Goal: Information Seeking & Learning: Learn about a topic

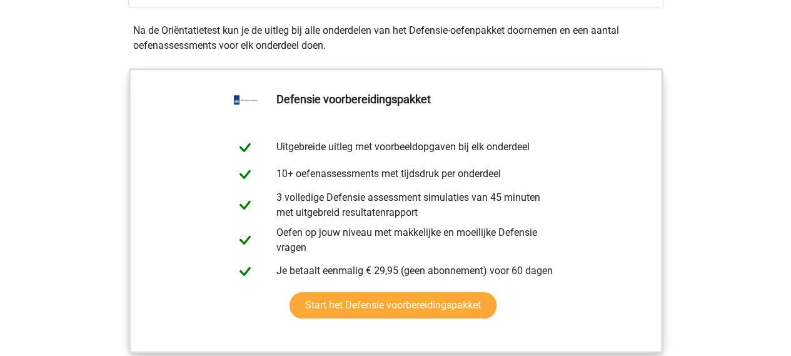
scroll to position [415, 0]
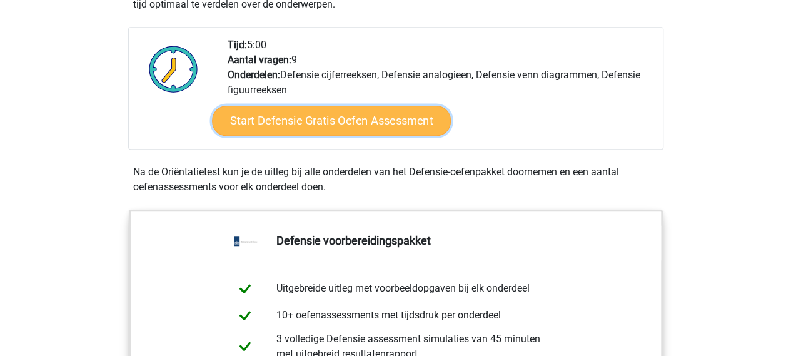
click at [406, 123] on link "Start Defensie Gratis Oefen Assessment" at bounding box center [331, 121] width 239 height 30
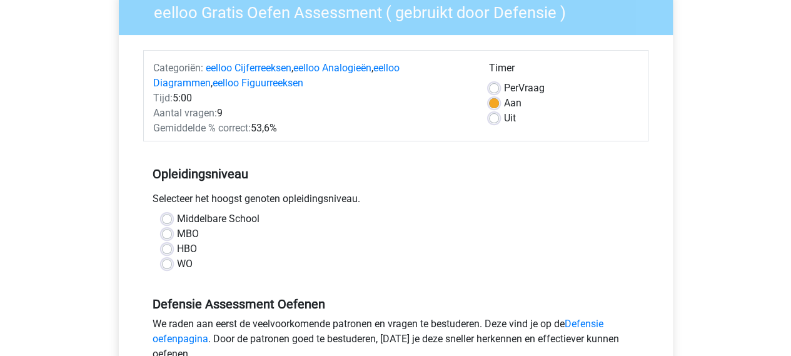
scroll to position [114, 0]
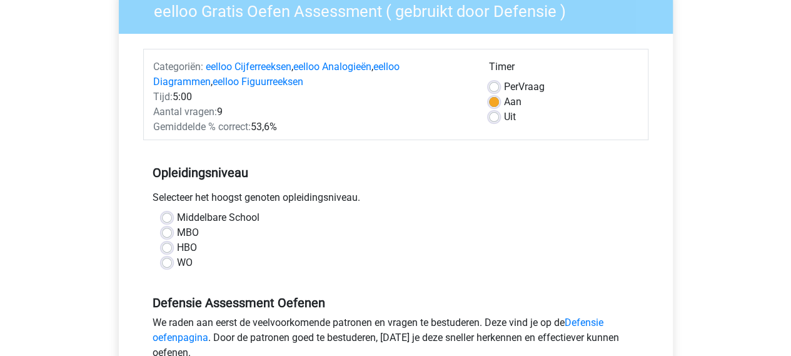
click at [186, 251] on label "HBO" at bounding box center [187, 247] width 20 height 15
click at [172, 251] on input "HBO" at bounding box center [167, 246] width 10 height 13
radio input "true"
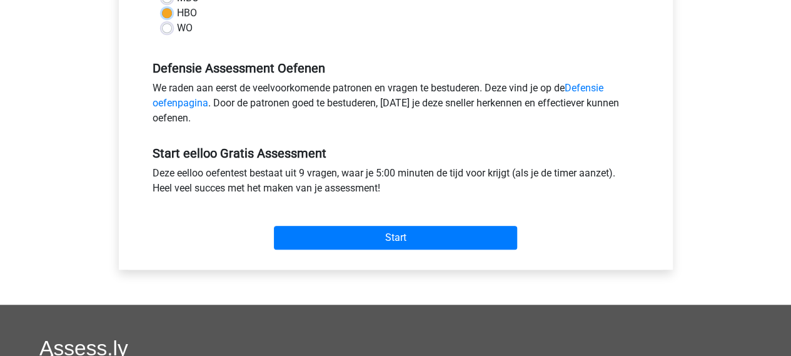
scroll to position [349, 0]
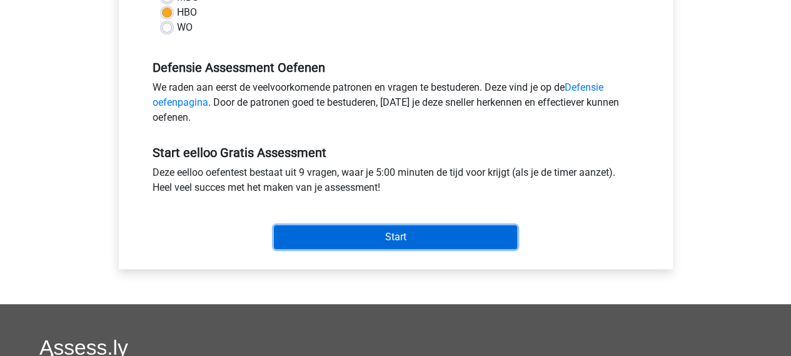
click at [400, 242] on input "Start" at bounding box center [395, 237] width 243 height 24
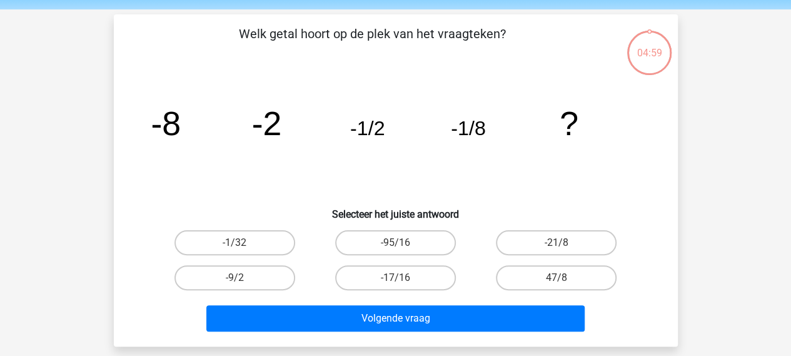
scroll to position [44, 0]
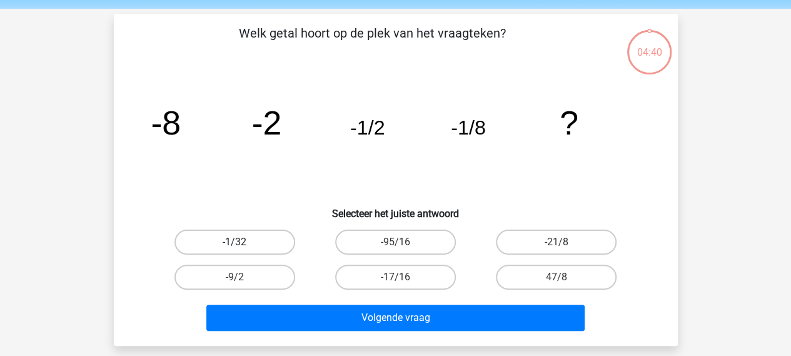
click at [265, 234] on label "-1/32" at bounding box center [234, 241] width 121 height 25
click at [243, 242] on input "-1/32" at bounding box center [238, 246] width 8 height 8
radio input "true"
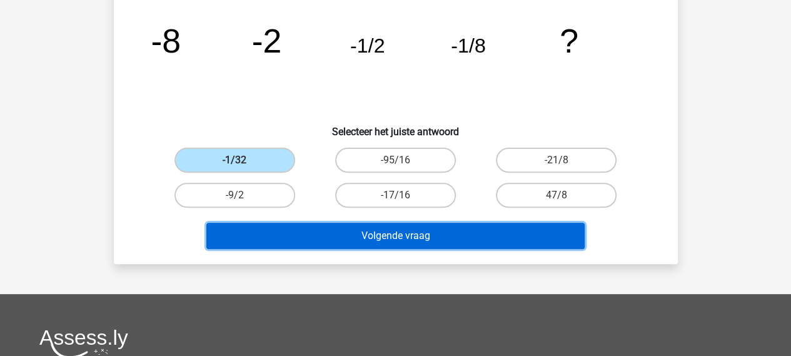
click at [532, 238] on button "Volgende vraag" at bounding box center [395, 236] width 378 height 26
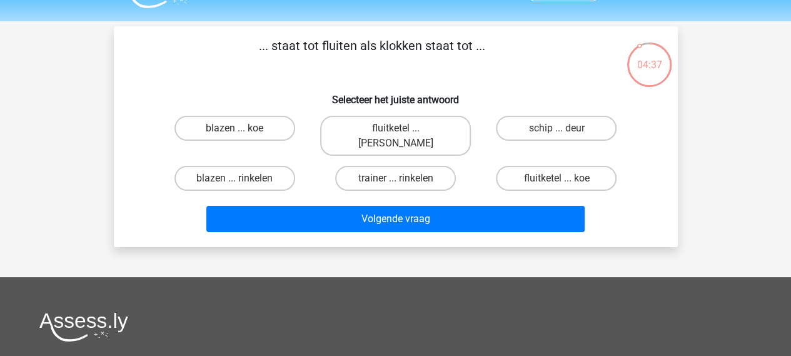
scroll to position [29, 0]
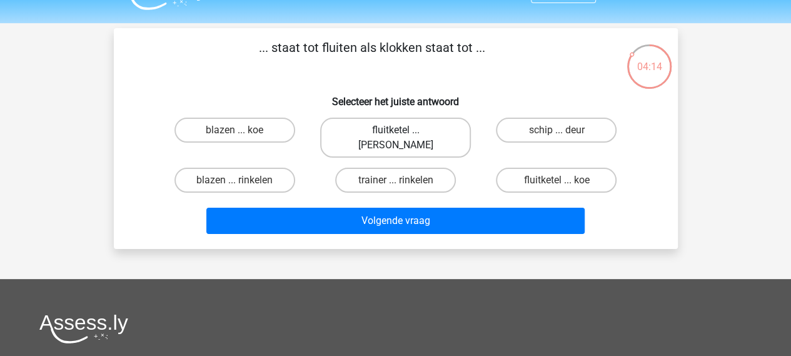
click at [432, 138] on label "fluitketel ... luiden" at bounding box center [395, 138] width 151 height 40
click at [403, 138] on input "fluitketel ... luiden" at bounding box center [399, 134] width 8 height 8
radio input "true"
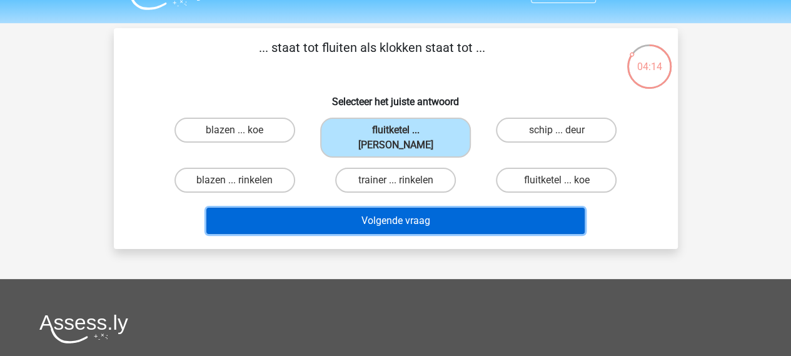
click at [444, 208] on button "Volgende vraag" at bounding box center [395, 221] width 378 height 26
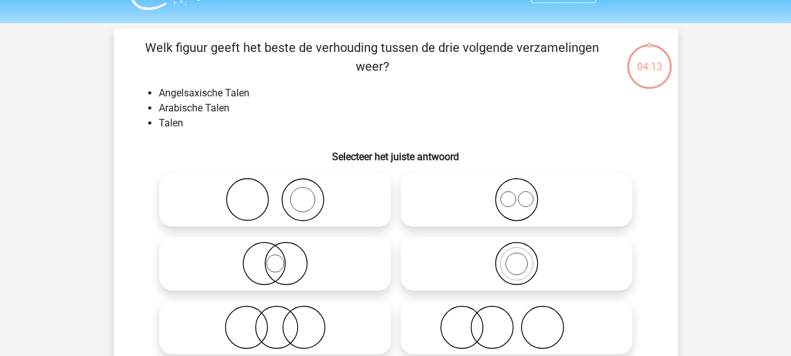
scroll to position [58, 0]
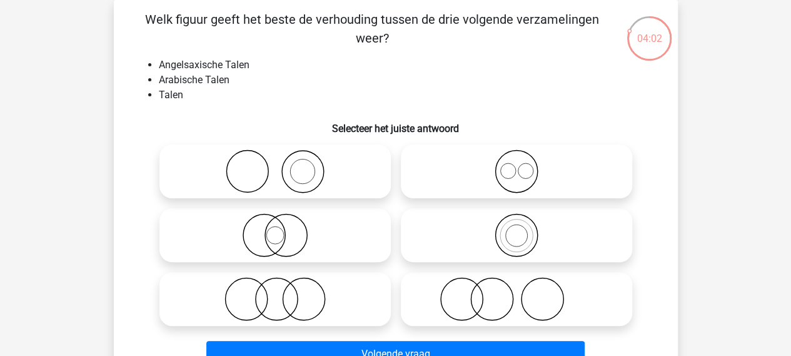
click at [514, 179] on icon at bounding box center [516, 171] width 221 height 44
click at [516, 165] on input "radio" at bounding box center [520, 161] width 8 height 8
radio input "true"
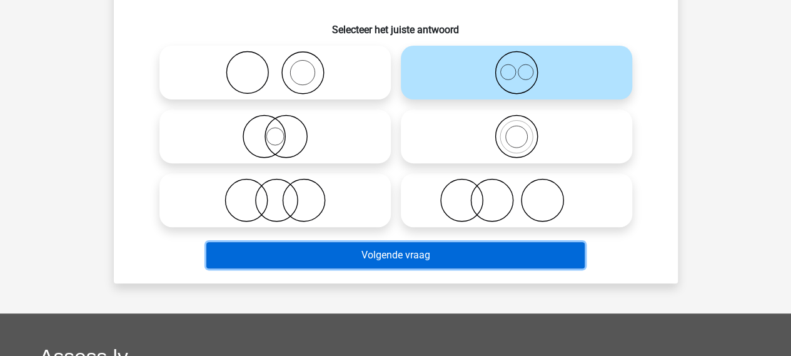
click at [513, 268] on button "Volgende vraag" at bounding box center [395, 255] width 378 height 26
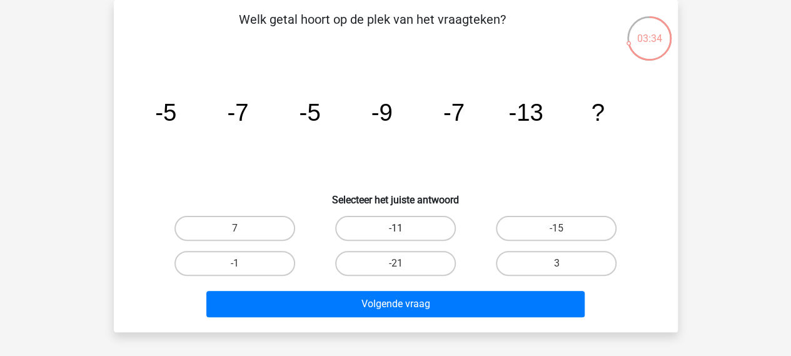
click at [425, 233] on label "-11" at bounding box center [395, 228] width 121 height 25
click at [403, 233] on input "-11" at bounding box center [399, 232] width 8 height 8
radio input "true"
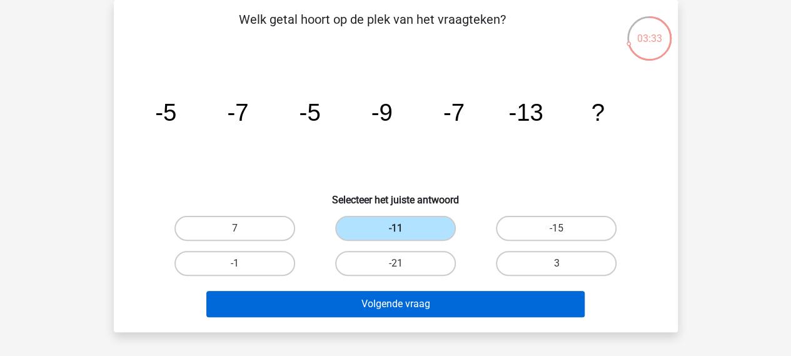
click at [483, 303] on button "Volgende vraag" at bounding box center [395, 304] width 378 height 26
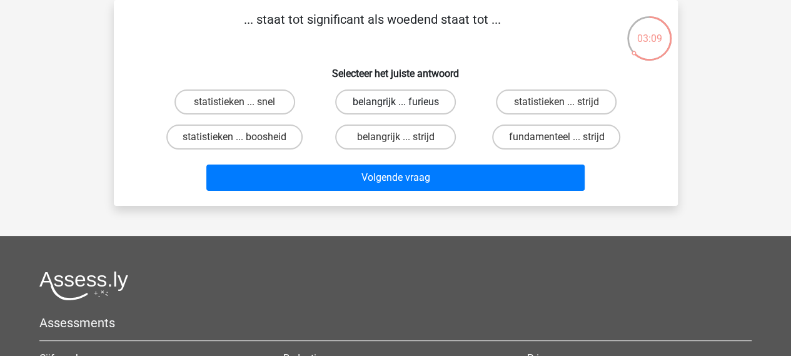
click at [431, 107] on label "belangrijk ... furieus" at bounding box center [395, 101] width 121 height 25
click at [403, 107] on input "belangrijk ... furieus" at bounding box center [399, 106] width 8 height 8
radio input "true"
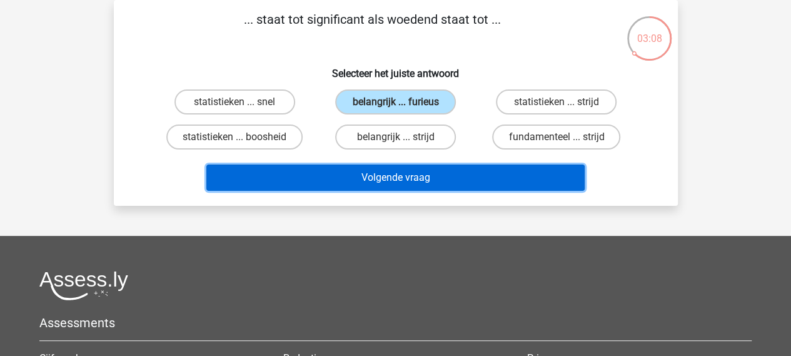
click at [443, 179] on button "Volgende vraag" at bounding box center [395, 177] width 378 height 26
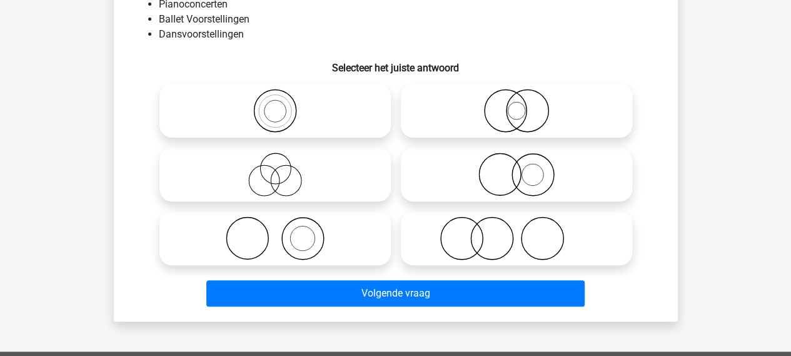
scroll to position [118, 0]
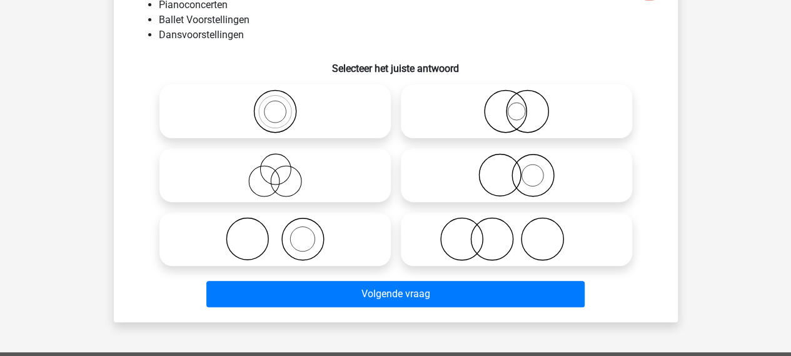
click at [323, 244] on circle at bounding box center [302, 239] width 42 height 42
click at [283, 233] on input "radio" at bounding box center [279, 228] width 8 height 8
radio input "true"
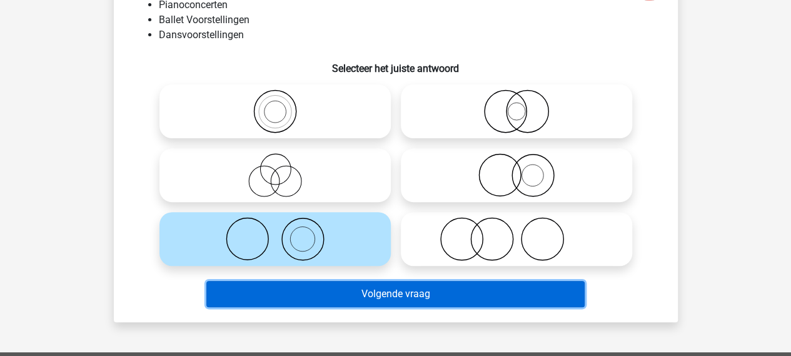
click at [355, 301] on button "Volgende vraag" at bounding box center [395, 294] width 378 height 26
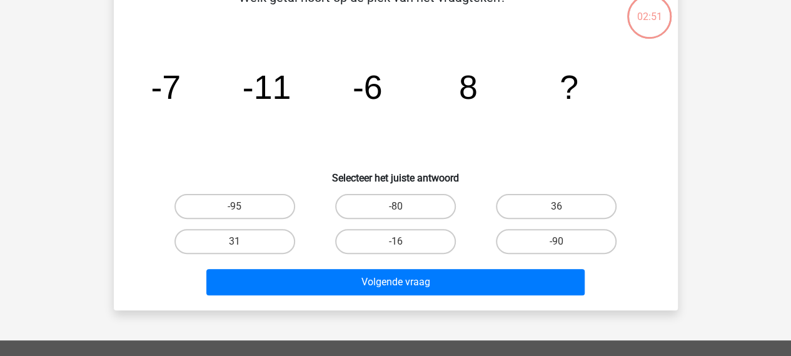
scroll to position [58, 0]
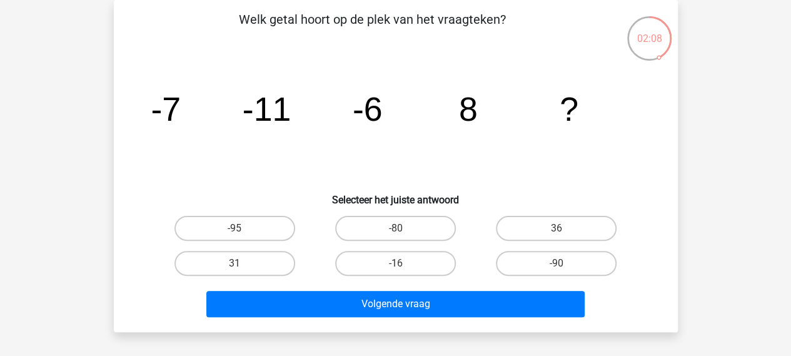
click at [441, 269] on label "-16" at bounding box center [395, 263] width 121 height 25
click at [403, 269] on input "-16" at bounding box center [399, 267] width 8 height 8
radio input "true"
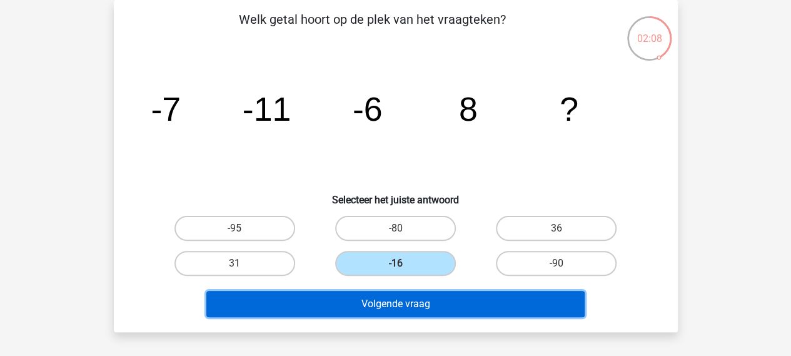
click at [453, 303] on button "Volgende vraag" at bounding box center [395, 304] width 378 height 26
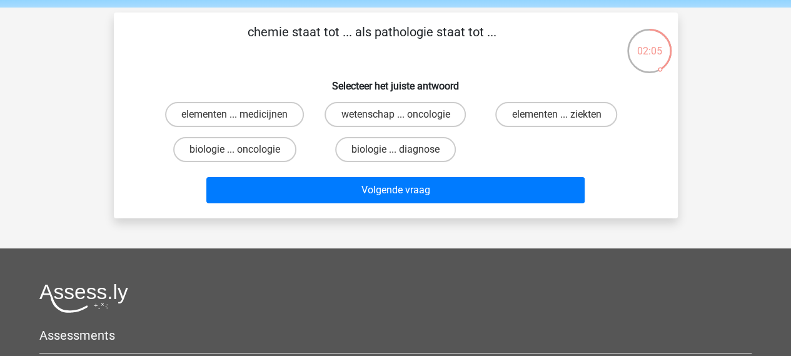
scroll to position [43, 0]
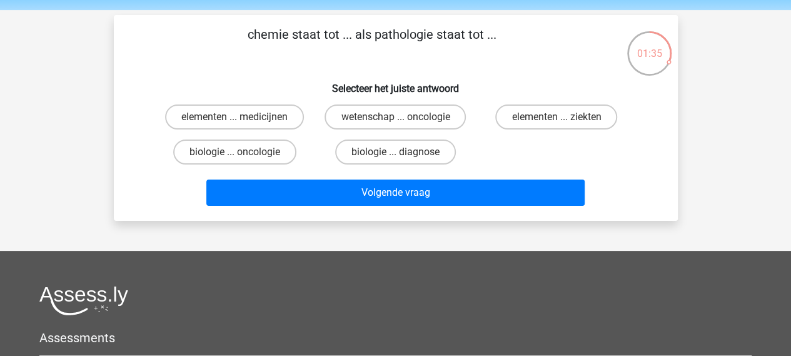
click at [426, 120] on label "wetenschap ... oncologie" at bounding box center [394, 116] width 141 height 25
click at [403, 120] on input "wetenschap ... oncologie" at bounding box center [399, 121] width 8 height 8
radio input "true"
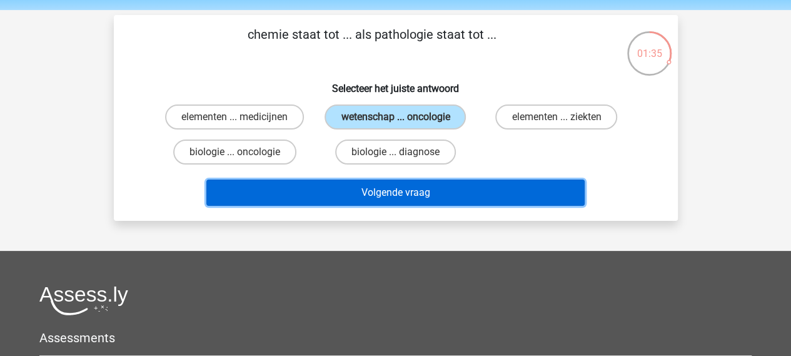
click at [404, 198] on button "Volgende vraag" at bounding box center [395, 192] width 378 height 26
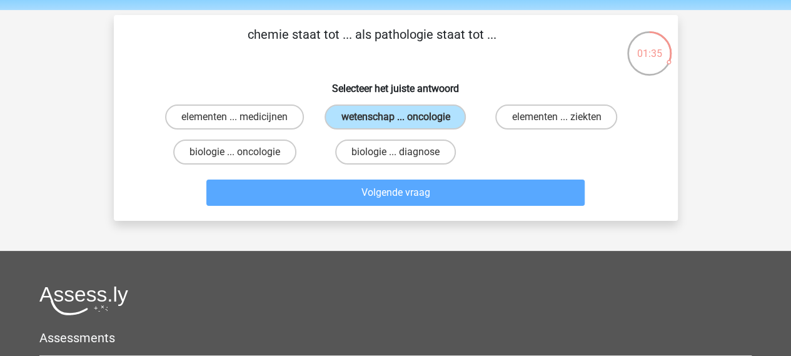
scroll to position [58, 0]
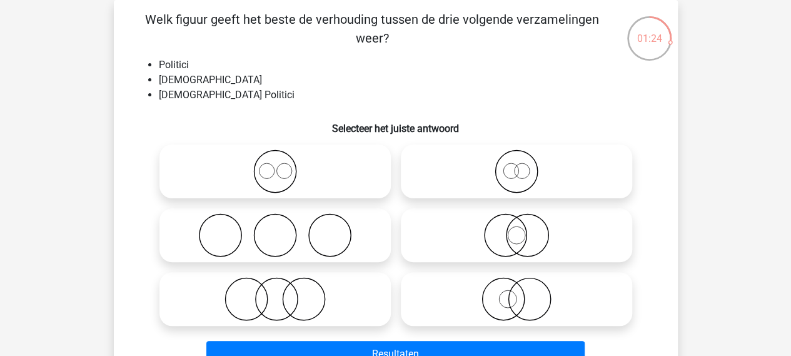
click at [488, 298] on icon at bounding box center [516, 299] width 221 height 44
click at [516, 293] on input "radio" at bounding box center [520, 288] width 8 height 8
radio input "true"
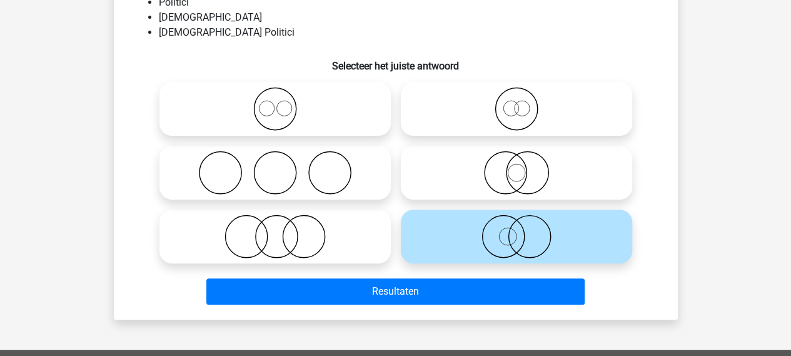
scroll to position [121, 0]
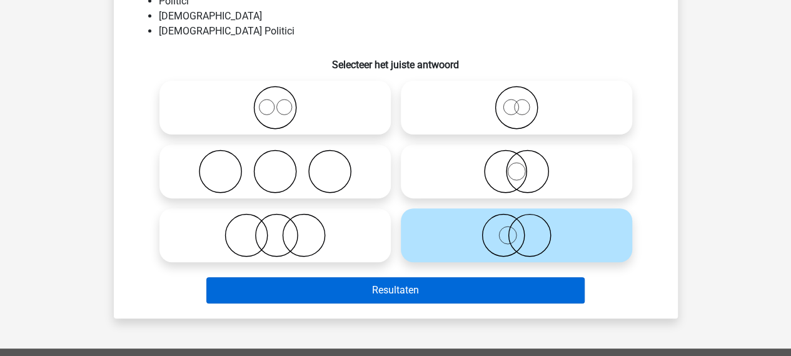
click at [541, 289] on button "Resultaten" at bounding box center [395, 290] width 378 height 26
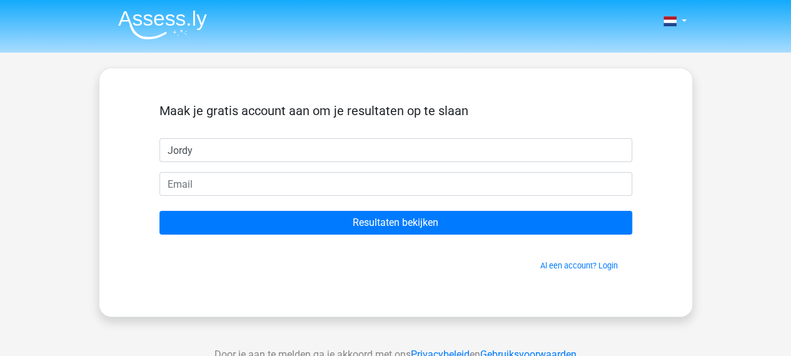
type input "Jordy"
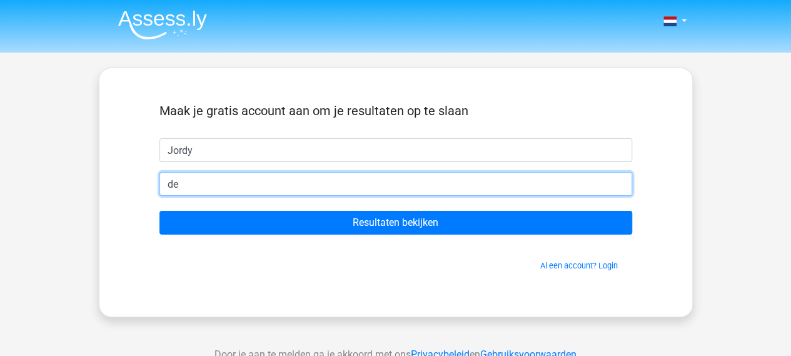
type input "d"
type input "[EMAIL_ADDRESS][DOMAIN_NAME]"
click at [159, 211] on input "Resultaten bekijken" at bounding box center [395, 223] width 473 height 24
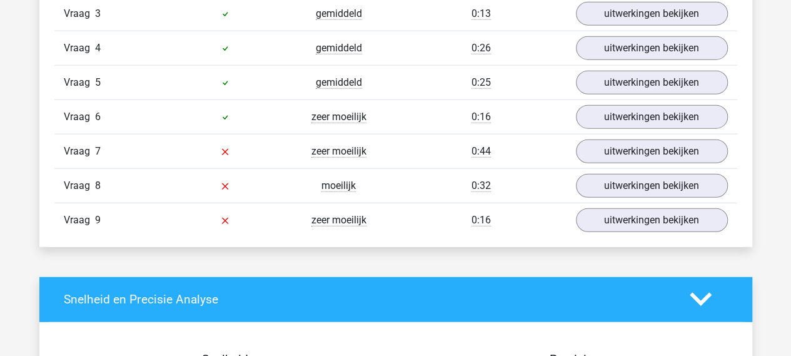
scroll to position [1497, 0]
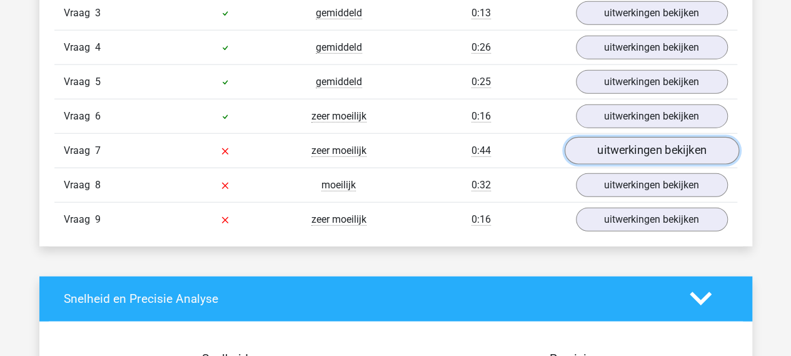
click at [651, 148] on link "uitwerkingen bekijken" at bounding box center [651, 151] width 174 height 28
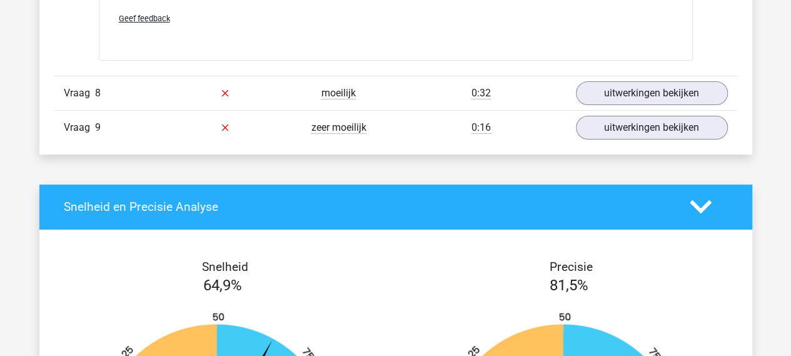
scroll to position [2343, 0]
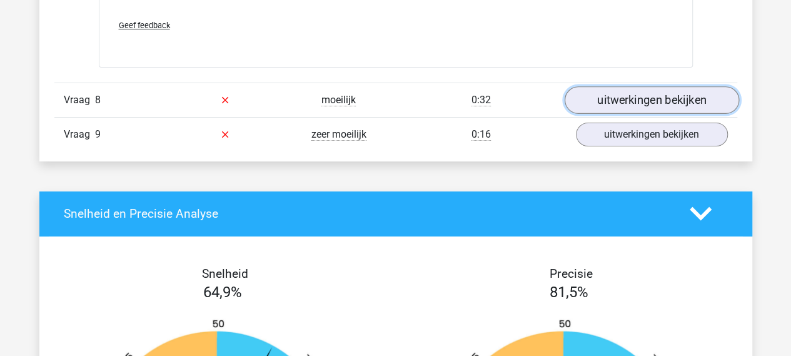
click at [654, 100] on link "uitwerkingen bekijken" at bounding box center [651, 100] width 174 height 28
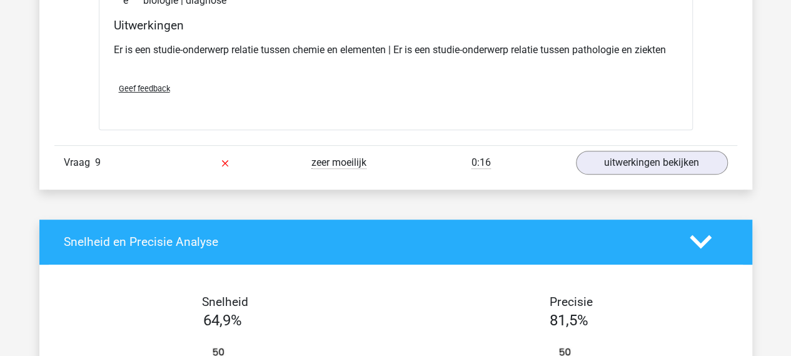
scroll to position [2582, 0]
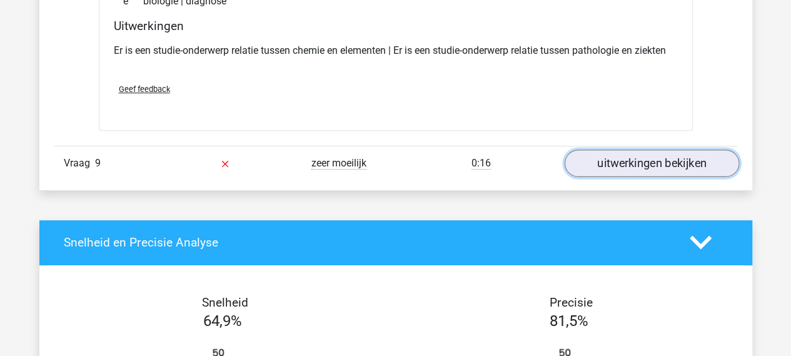
click at [609, 161] on link "uitwerkingen bekijken" at bounding box center [651, 163] width 174 height 28
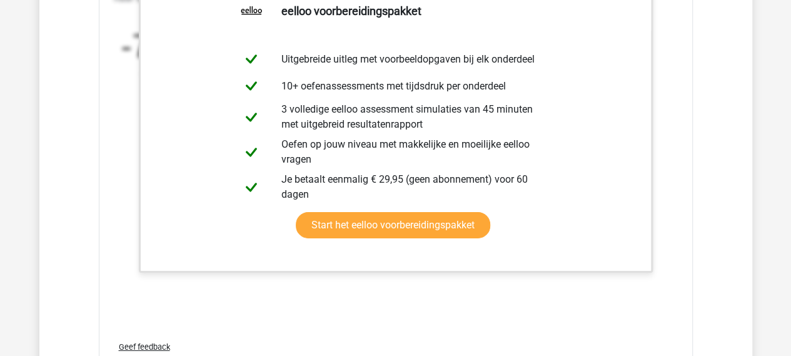
scroll to position [1993, 0]
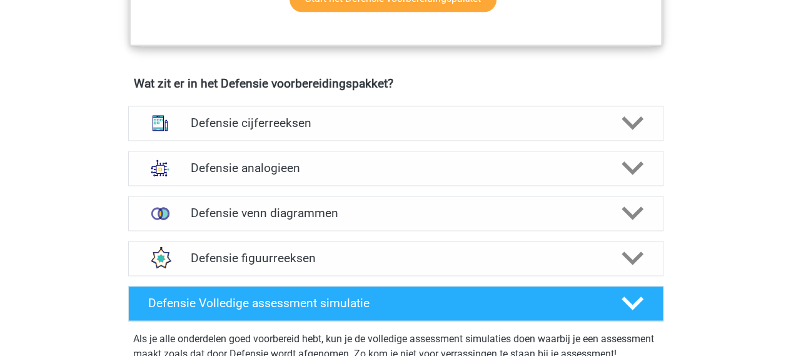
scroll to position [847, 0]
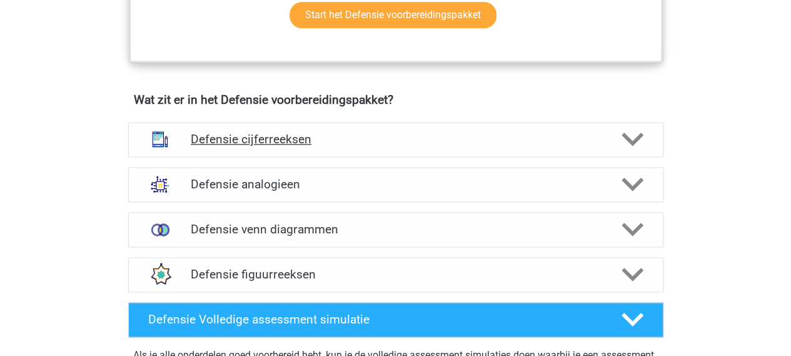
click at [276, 140] on h4 "Defensie cijferreeksen" at bounding box center [396, 139] width 410 height 14
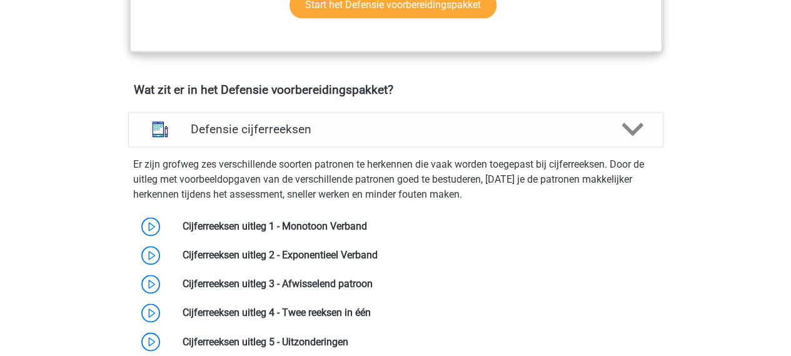
scroll to position [853, 0]
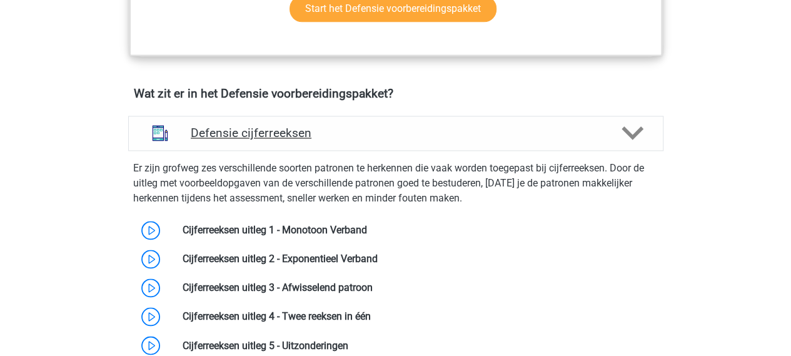
click at [295, 136] on h4 "Defensie cijferreeksen" at bounding box center [396, 133] width 410 height 14
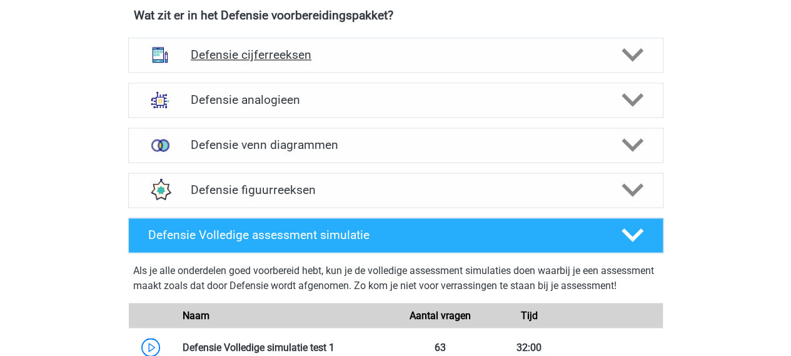
scroll to position [971, 0]
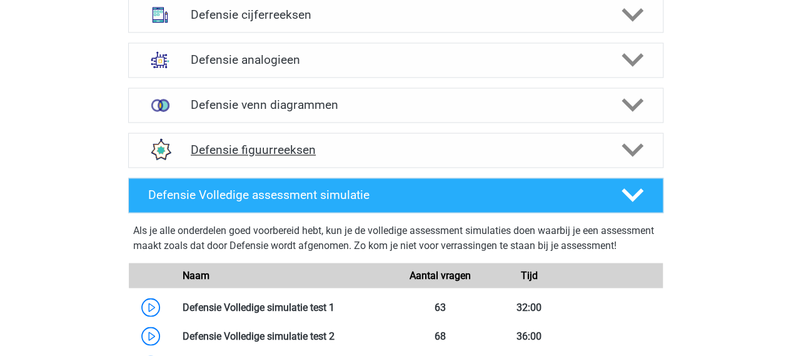
click at [295, 151] on h4 "Defensie figuurreeksen" at bounding box center [396, 150] width 410 height 14
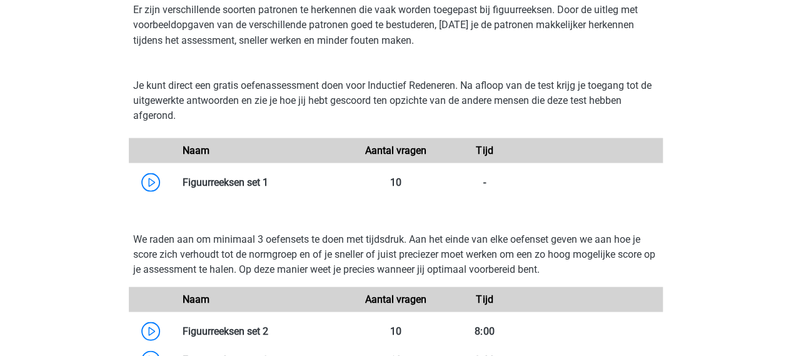
scroll to position [1147, 0]
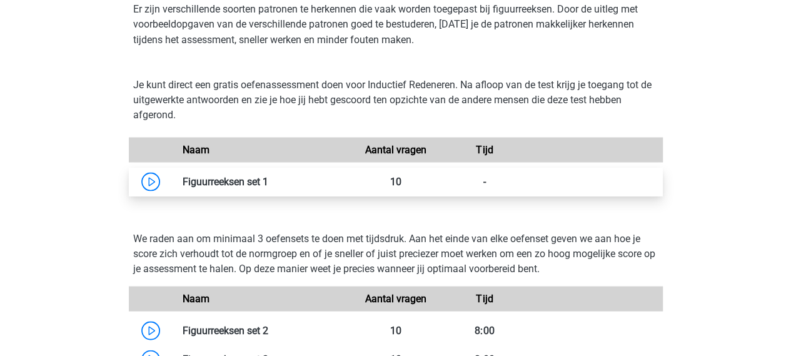
click at [268, 178] on link at bounding box center [268, 181] width 0 height 12
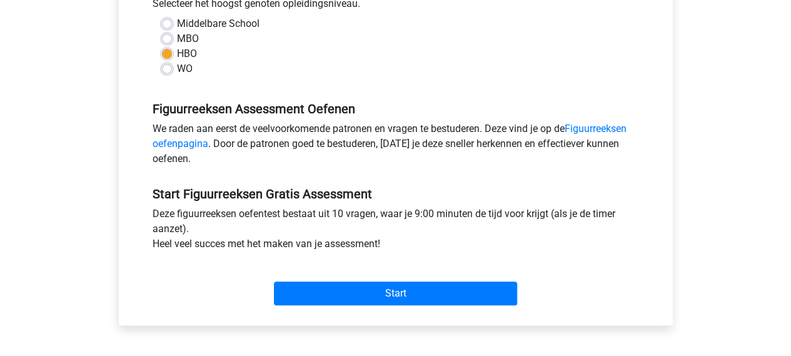
scroll to position [298, 0]
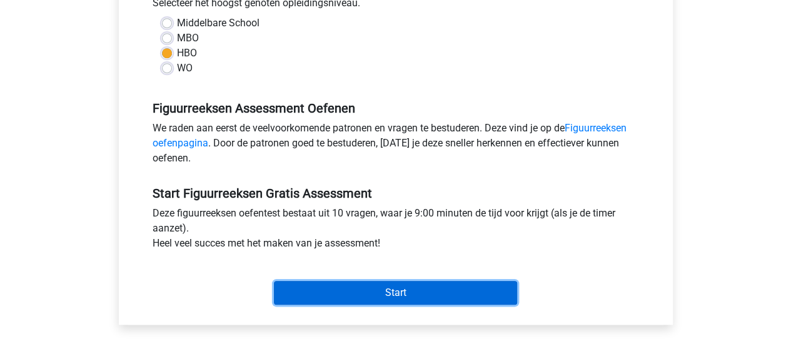
click at [387, 291] on input "Start" at bounding box center [395, 293] width 243 height 24
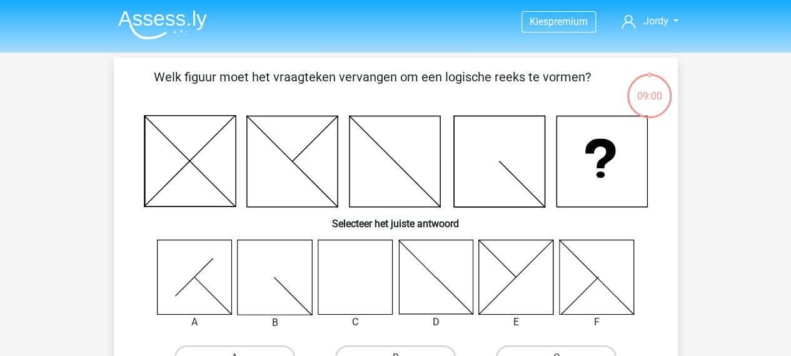
scroll to position [23, 0]
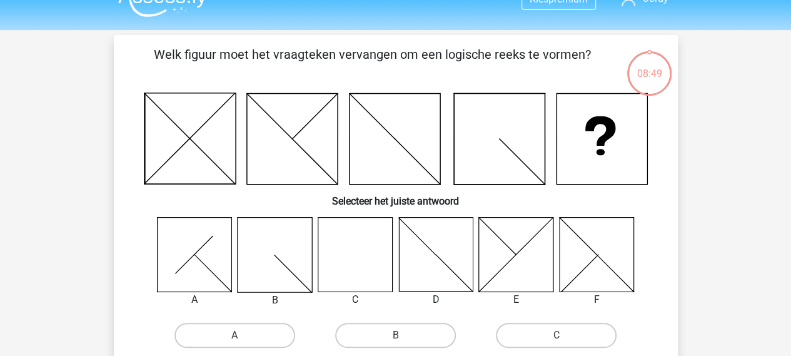
click at [355, 268] on icon at bounding box center [355, 254] width 74 height 74
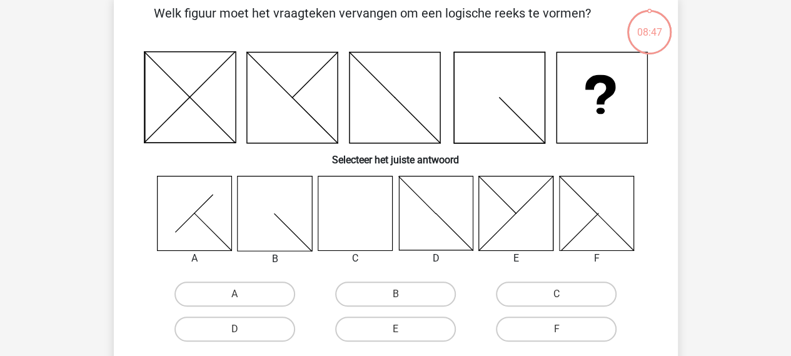
scroll to position [98, 0]
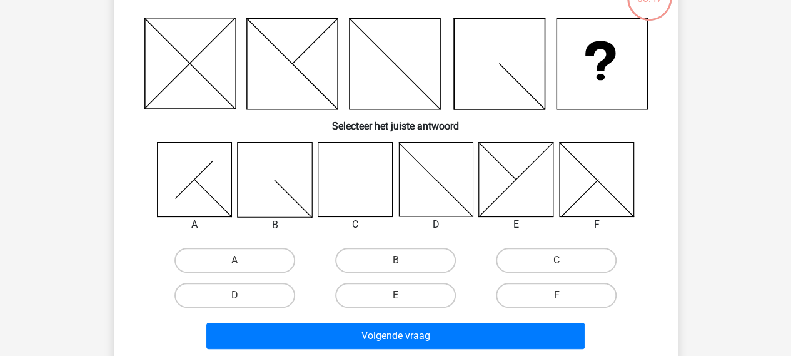
click at [563, 263] on input "C" at bounding box center [560, 264] width 8 height 8
radio input "true"
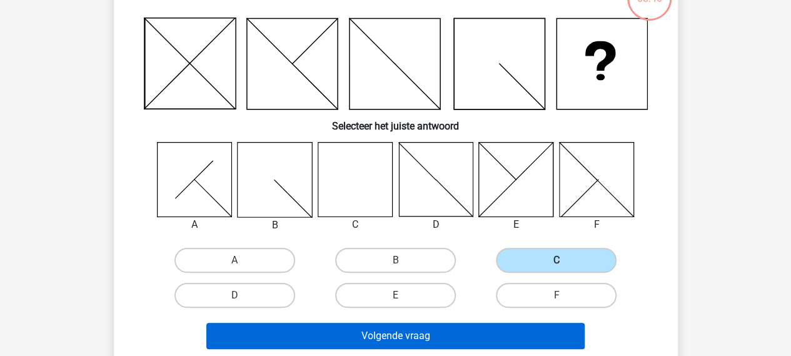
click at [518, 338] on button "Volgende vraag" at bounding box center [395, 336] width 378 height 26
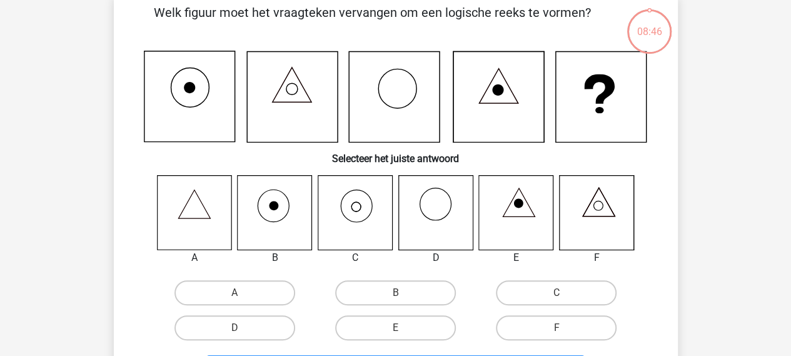
scroll to position [58, 0]
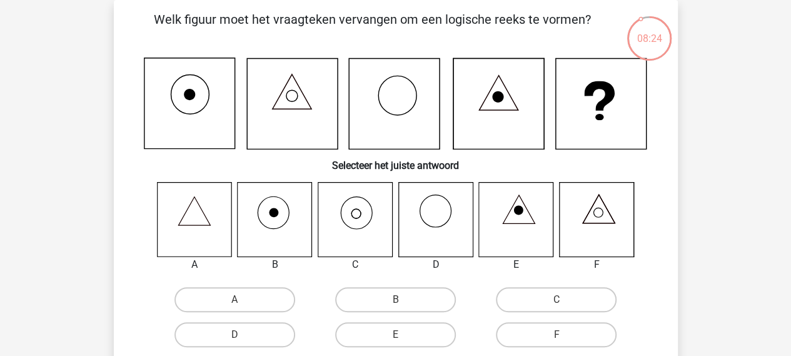
click at [361, 225] on icon at bounding box center [355, 219] width 74 height 74
click at [558, 296] on label "C" at bounding box center [556, 299] width 121 height 25
click at [558, 299] on input "C" at bounding box center [560, 303] width 8 height 8
radio input "true"
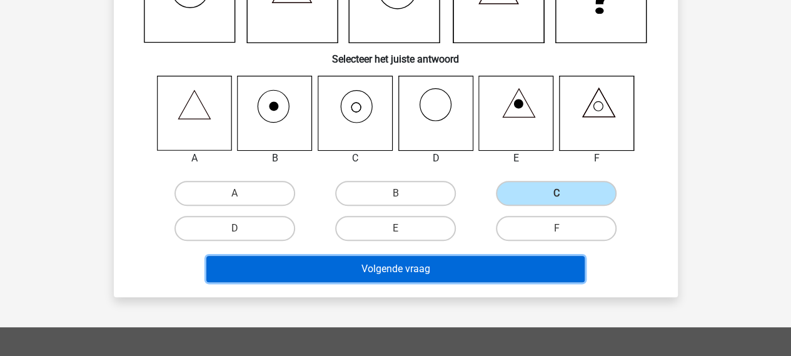
click at [539, 271] on button "Volgende vraag" at bounding box center [395, 269] width 378 height 26
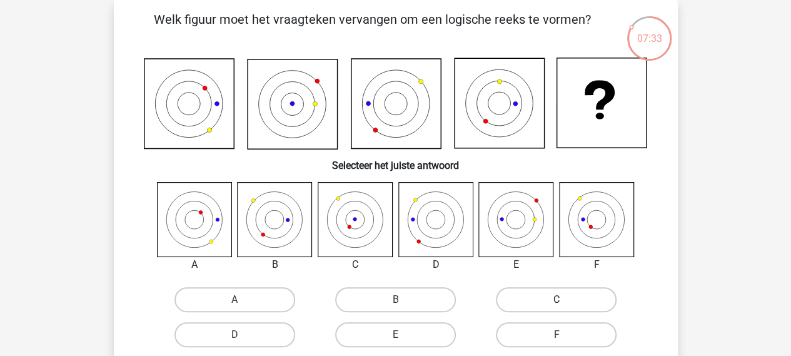
click at [547, 299] on label "C" at bounding box center [556, 299] width 121 height 25
click at [556, 299] on input "C" at bounding box center [560, 303] width 8 height 8
radio input "true"
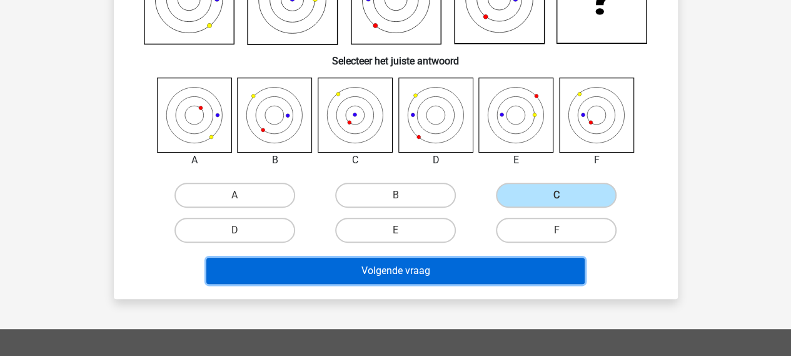
click at [555, 274] on button "Volgende vraag" at bounding box center [395, 271] width 378 height 26
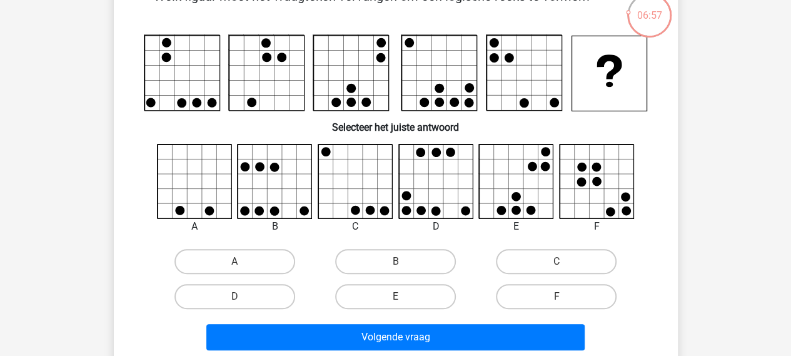
scroll to position [85, 0]
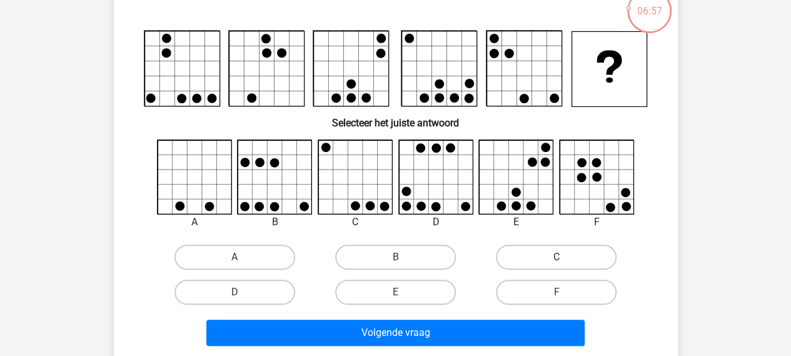
click at [583, 264] on label "C" at bounding box center [556, 256] width 121 height 25
click at [565, 264] on input "C" at bounding box center [560, 261] width 8 height 8
radio input "true"
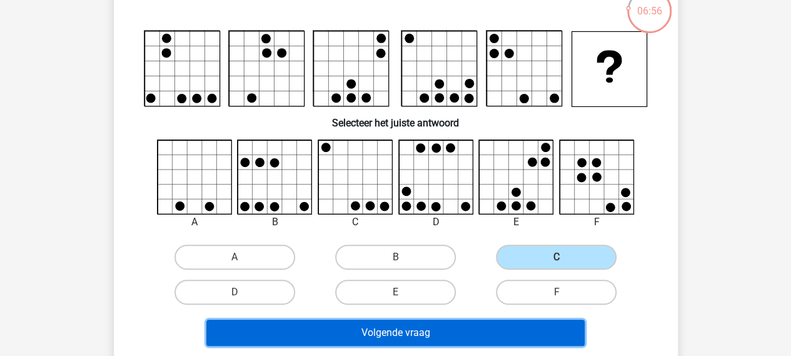
click at [557, 329] on button "Volgende vraag" at bounding box center [395, 332] width 378 height 26
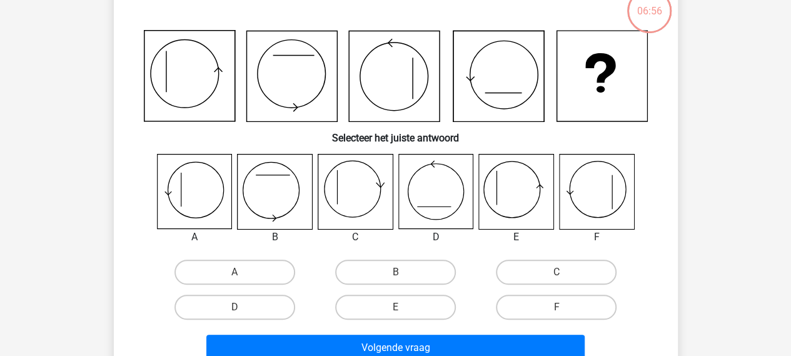
scroll to position [58, 0]
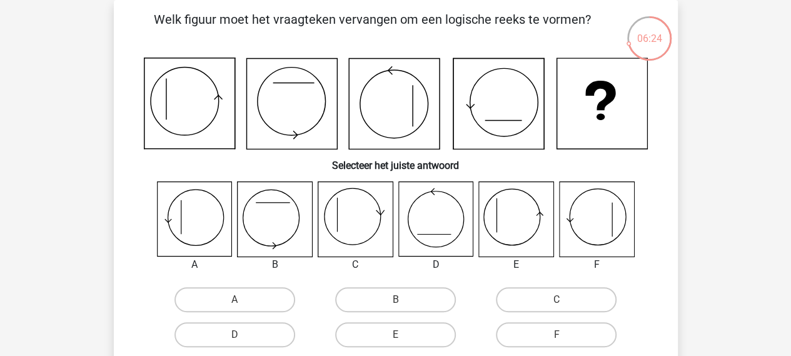
click at [518, 230] on icon at bounding box center [516, 219] width 74 height 74
click at [430, 342] on label "E" at bounding box center [395, 334] width 121 height 25
click at [403, 342] on input "E" at bounding box center [399, 338] width 8 height 8
radio input "true"
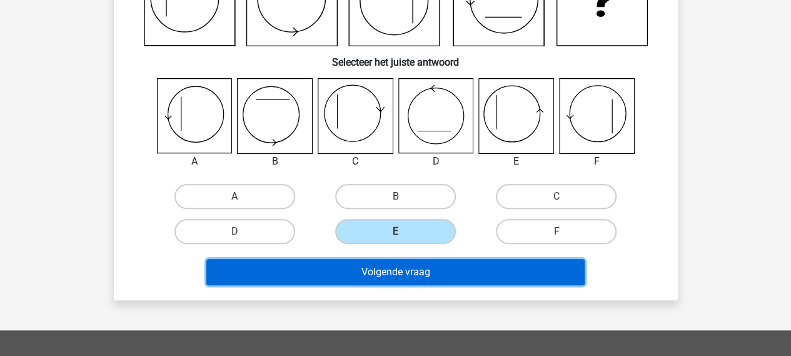
click at [545, 281] on button "Volgende vraag" at bounding box center [395, 272] width 378 height 26
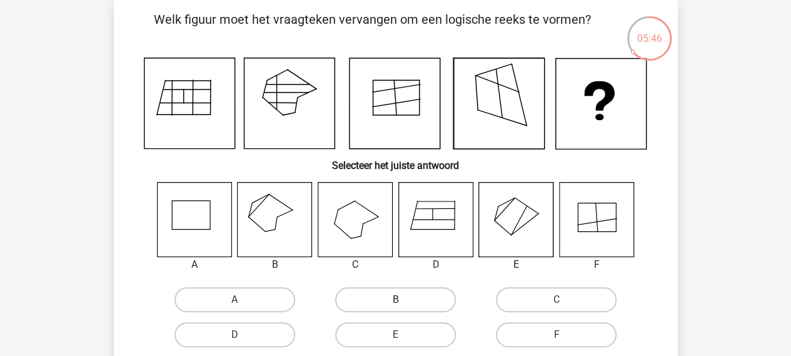
click at [389, 293] on label "B" at bounding box center [395, 299] width 121 height 25
click at [395, 299] on input "B" at bounding box center [399, 303] width 8 height 8
radio input "true"
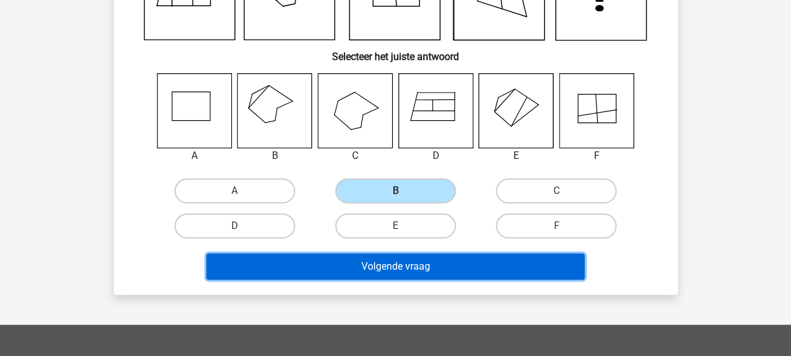
click at [546, 268] on button "Volgende vraag" at bounding box center [395, 266] width 378 height 26
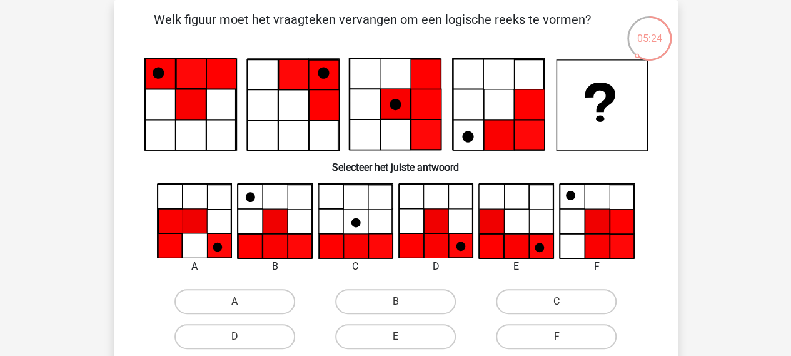
click at [458, 243] on icon at bounding box center [460, 246] width 9 height 9
click at [279, 344] on label "D" at bounding box center [234, 336] width 121 height 25
click at [243, 344] on input "D" at bounding box center [238, 340] width 8 height 8
radio input "true"
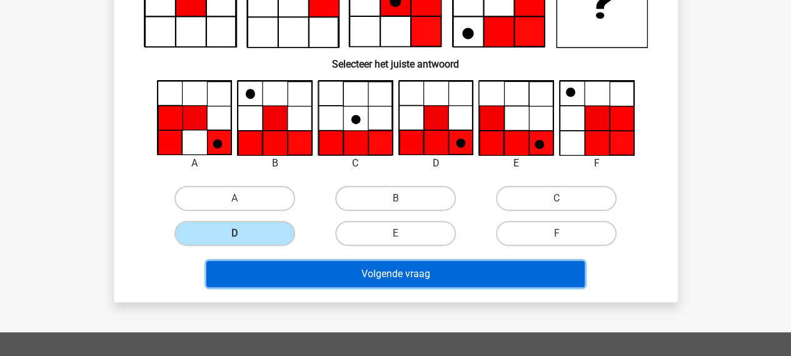
click at [544, 281] on button "Volgende vraag" at bounding box center [395, 274] width 378 height 26
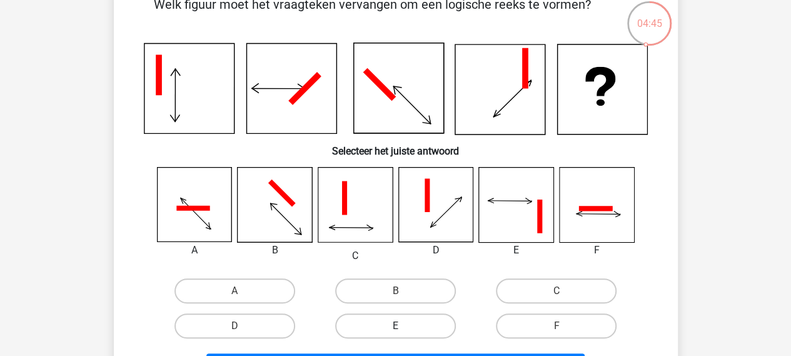
click at [423, 331] on label "E" at bounding box center [395, 325] width 121 height 25
click at [403, 331] on input "E" at bounding box center [399, 330] width 8 height 8
radio input "true"
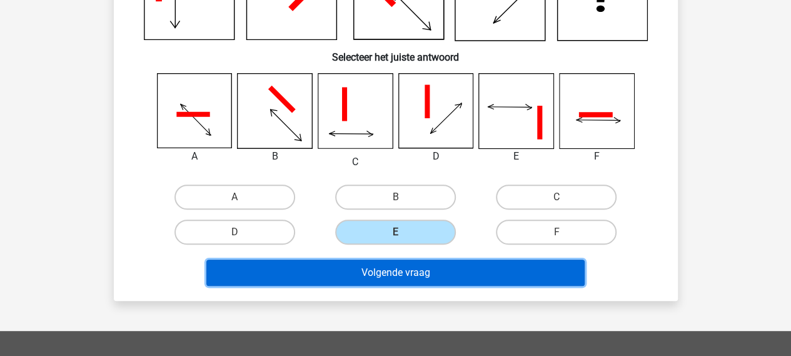
click at [567, 276] on button "Volgende vraag" at bounding box center [395, 272] width 378 height 26
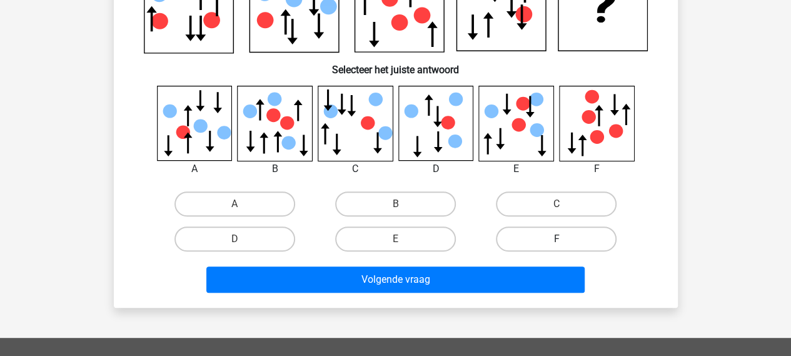
click at [586, 248] on label "F" at bounding box center [556, 238] width 121 height 25
click at [565, 247] on input "F" at bounding box center [560, 243] width 8 height 8
radio input "true"
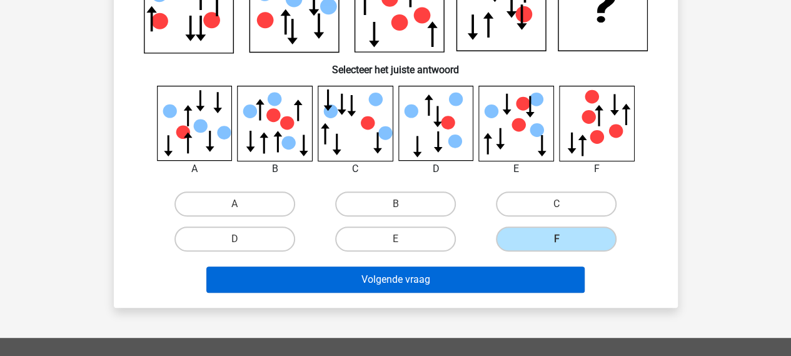
click at [538, 281] on button "Volgende vraag" at bounding box center [395, 279] width 378 height 26
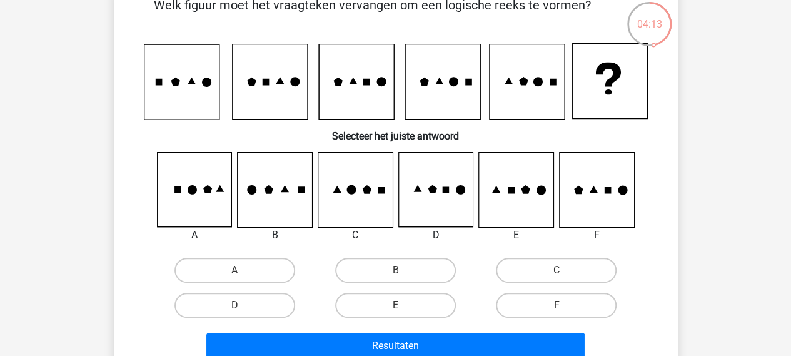
scroll to position [73, 0]
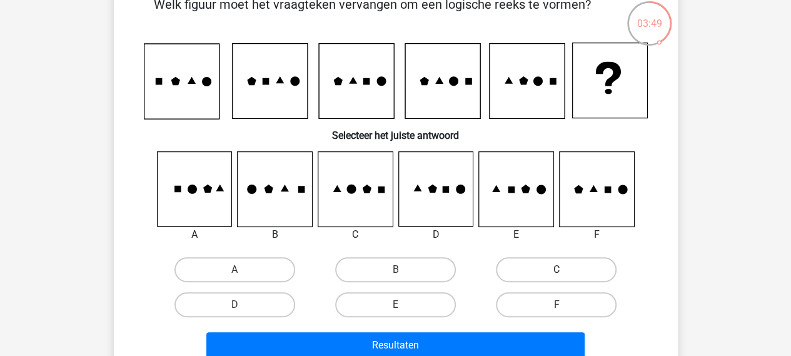
click at [584, 268] on label "C" at bounding box center [556, 269] width 121 height 25
click at [565, 269] on input "C" at bounding box center [560, 273] width 8 height 8
radio input "true"
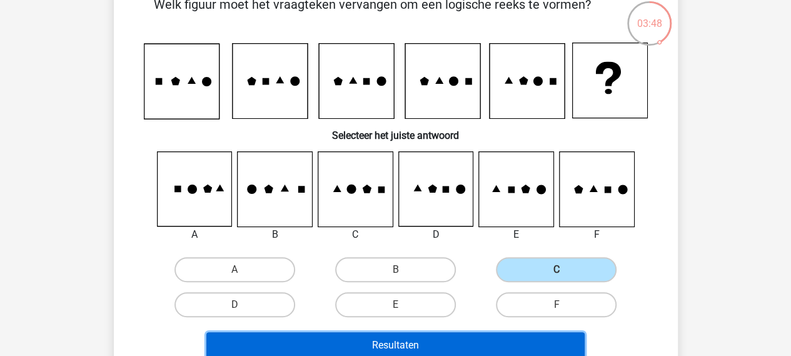
click at [551, 346] on button "Resultaten" at bounding box center [395, 345] width 378 height 26
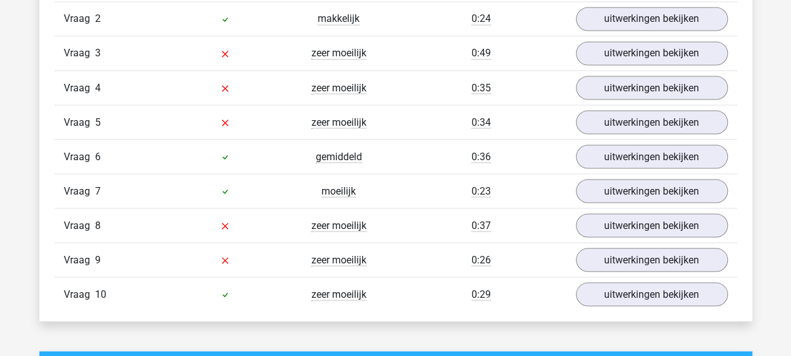
scroll to position [1111, 0]
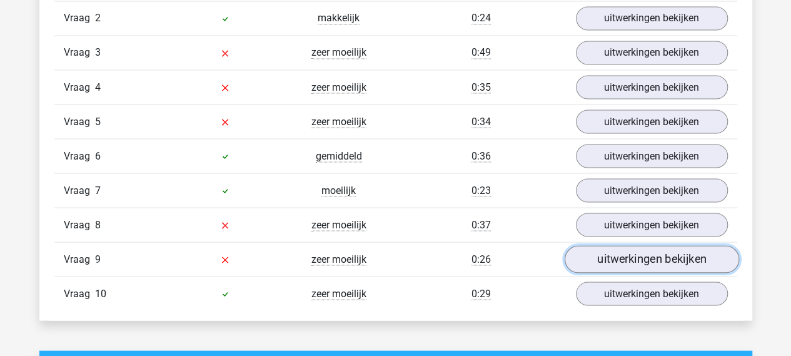
click at [697, 260] on link "uitwerkingen bekijken" at bounding box center [651, 260] width 174 height 28
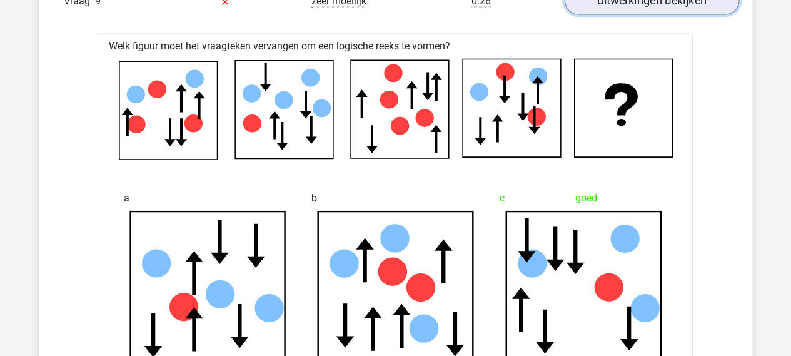
scroll to position [1368, 0]
